Goal: Find specific page/section: Find specific page/section

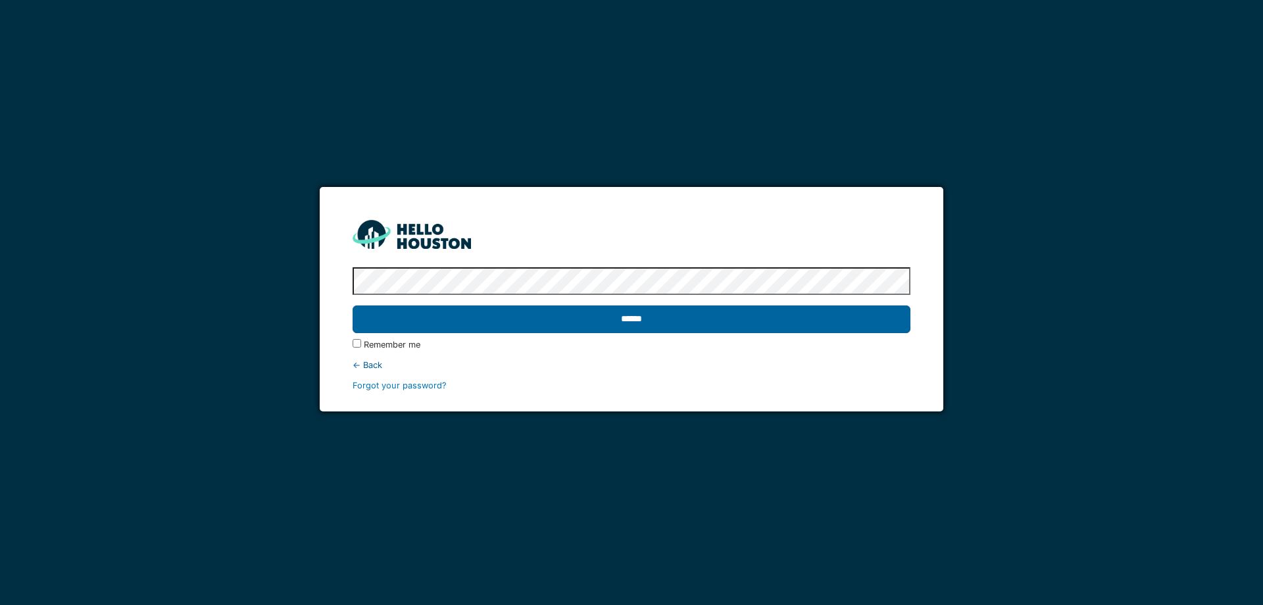
click at [645, 330] on input "******" at bounding box center [631, 319] width 557 height 28
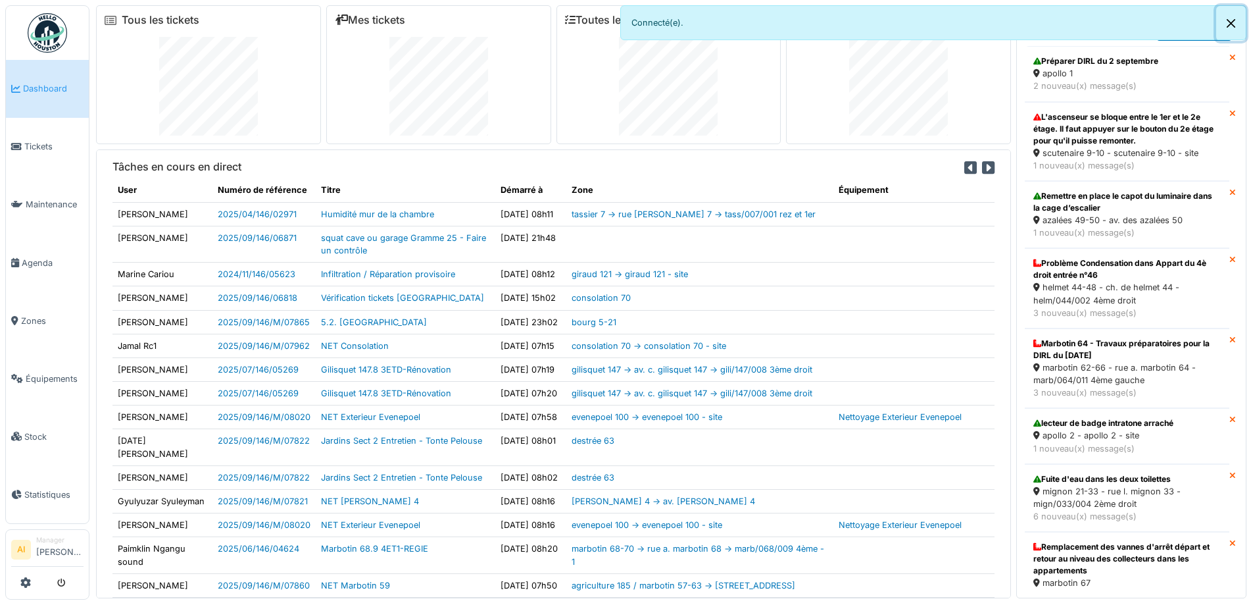
click at [1236, 20] on button "Close" at bounding box center [1231, 23] width 30 height 35
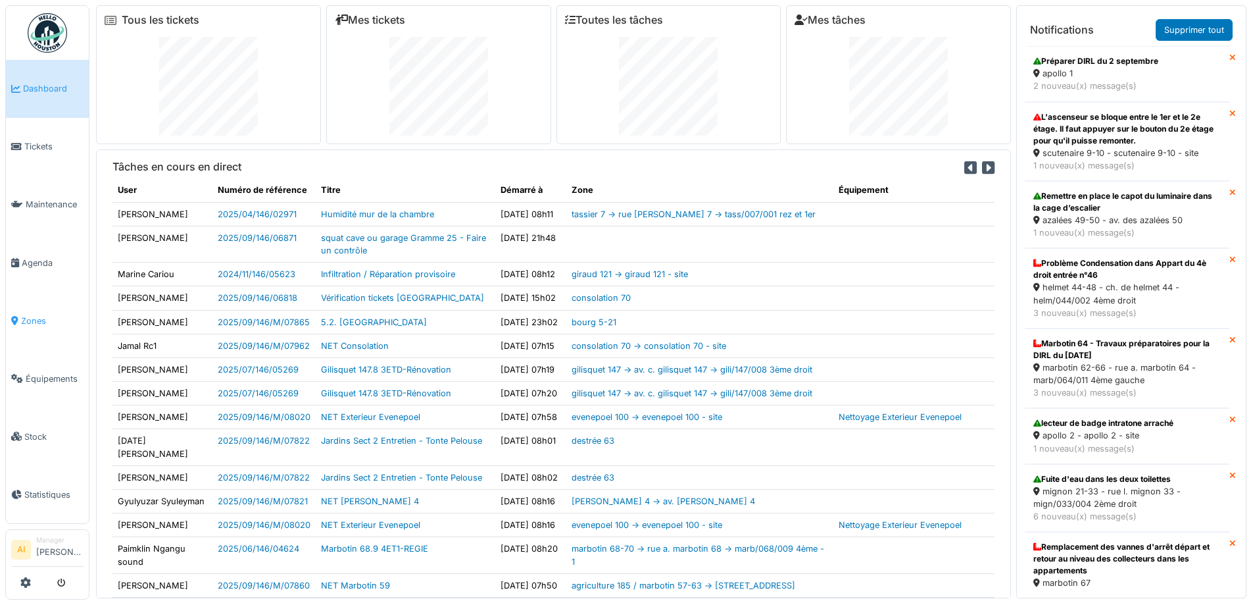
click at [36, 314] on span "Zones" at bounding box center [52, 320] width 62 height 12
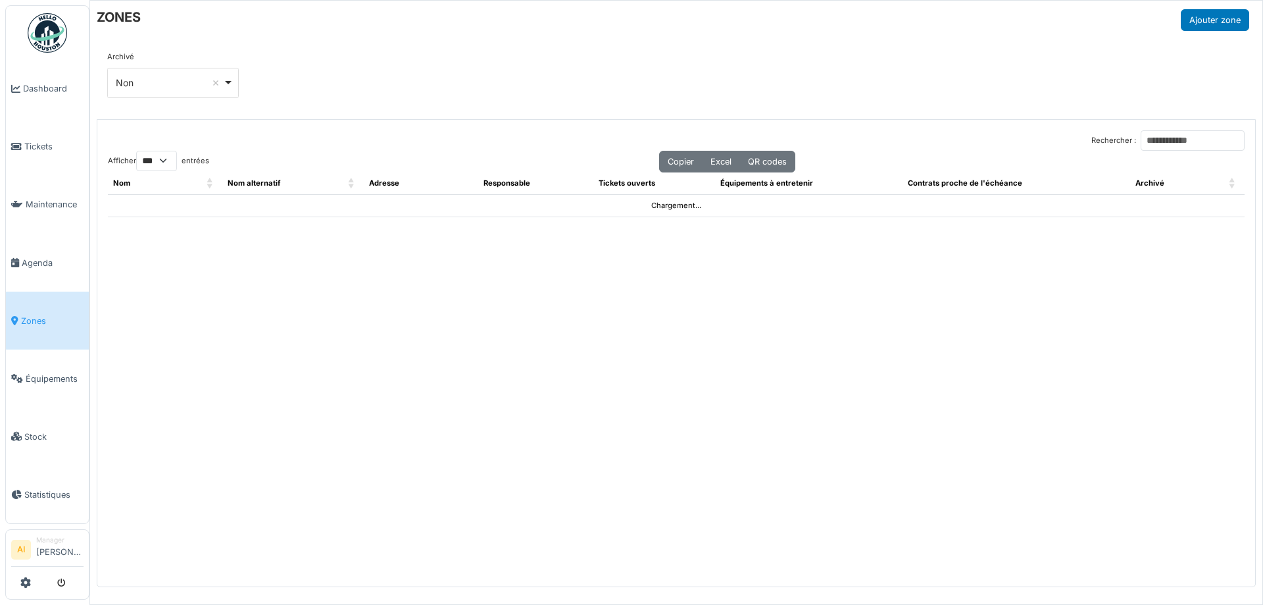
select select "***"
